Goal: Task Accomplishment & Management: Complete application form

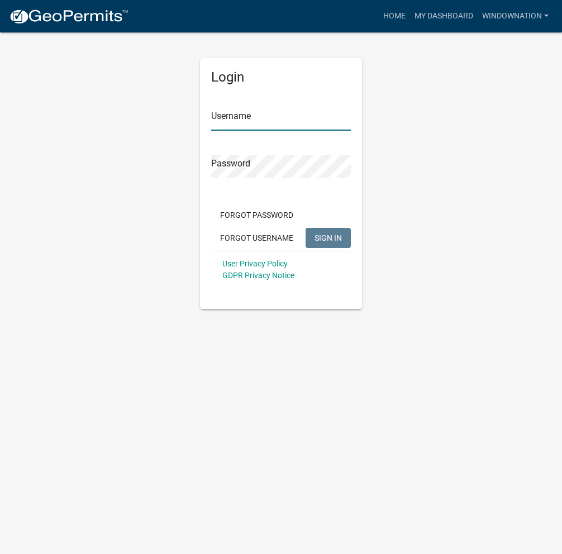
type input "windownation"
click at [330, 241] on span "SIGN IN" at bounding box center [328, 237] width 27 height 9
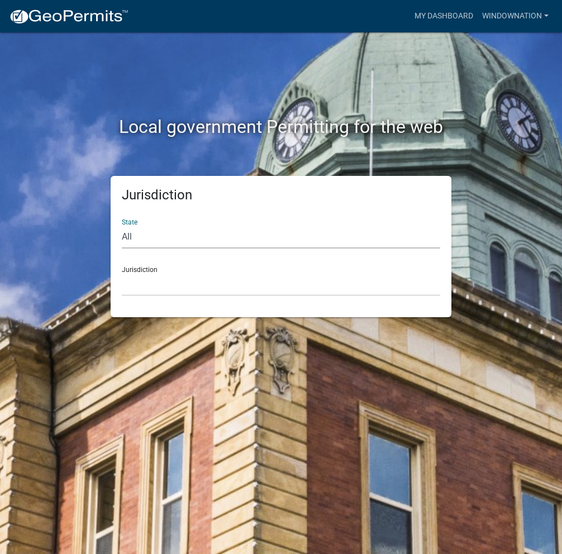
click at [162, 234] on select "All [US_STATE] [US_STATE] [US_STATE] [US_STATE] [US_STATE] [US_STATE] [US_STATE…" at bounding box center [281, 237] width 318 height 23
select select "[US_STATE]"
click at [122, 226] on select "All [US_STATE] [US_STATE] [US_STATE] [US_STATE] [US_STATE] [US_STATE] [US_STATE…" at bounding box center [281, 237] width 318 height 23
click at [174, 276] on select "[GEOGRAPHIC_DATA], [US_STATE] [GEOGRAPHIC_DATA], [US_STATE] [GEOGRAPHIC_DATA], …" at bounding box center [281, 284] width 318 height 23
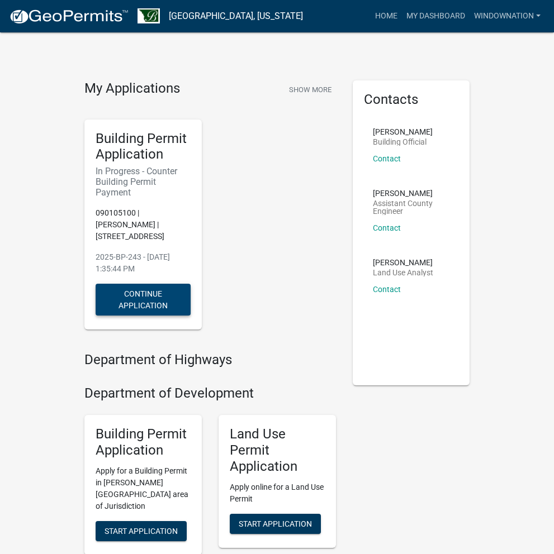
click at [96, 284] on button "Continue Application" at bounding box center [143, 300] width 95 height 32
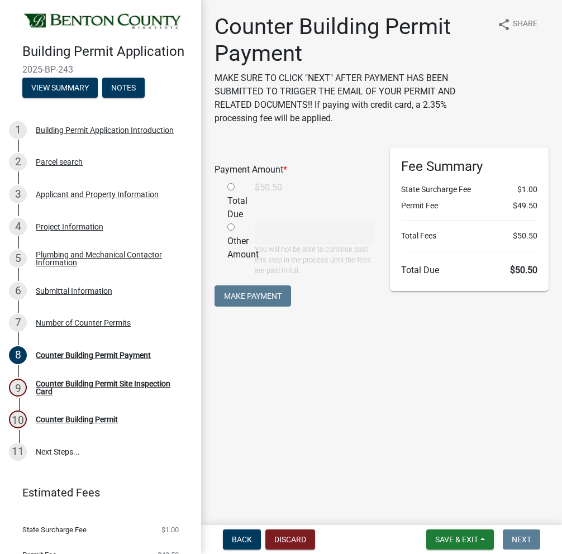
click at [230, 186] on input "radio" at bounding box center [230, 186] width 7 height 7
radio input "true"
type input "50.5"
click at [278, 300] on button "Make Payment" at bounding box center [253, 295] width 77 height 21
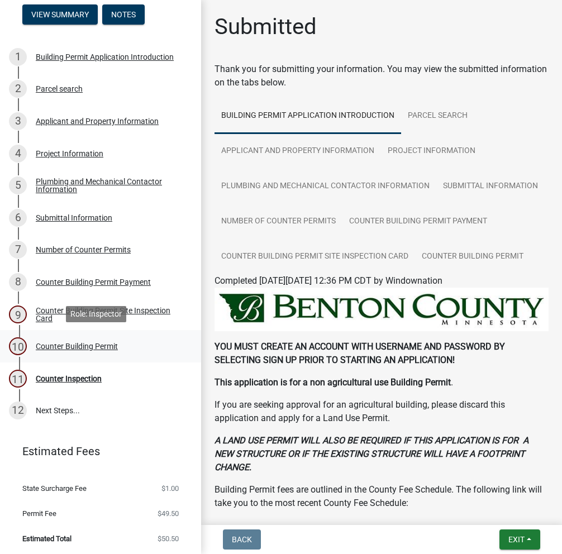
scroll to position [74, 0]
click at [45, 342] on div "Counter Building Permit" at bounding box center [77, 346] width 82 height 8
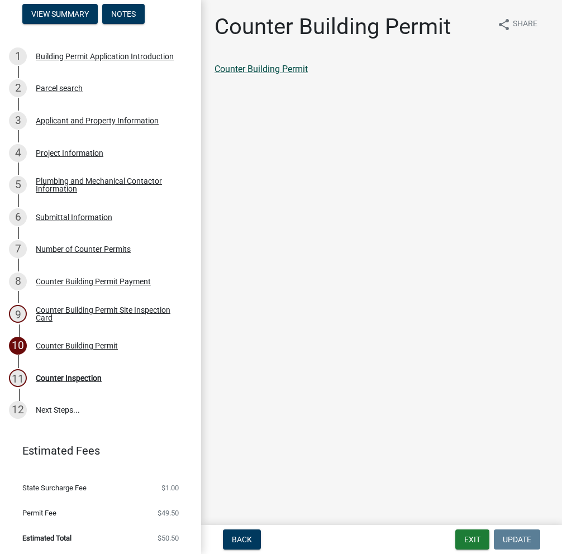
click at [255, 66] on link "Counter Building Permit" at bounding box center [261, 69] width 93 height 11
